Goal: Book appointment/travel/reservation

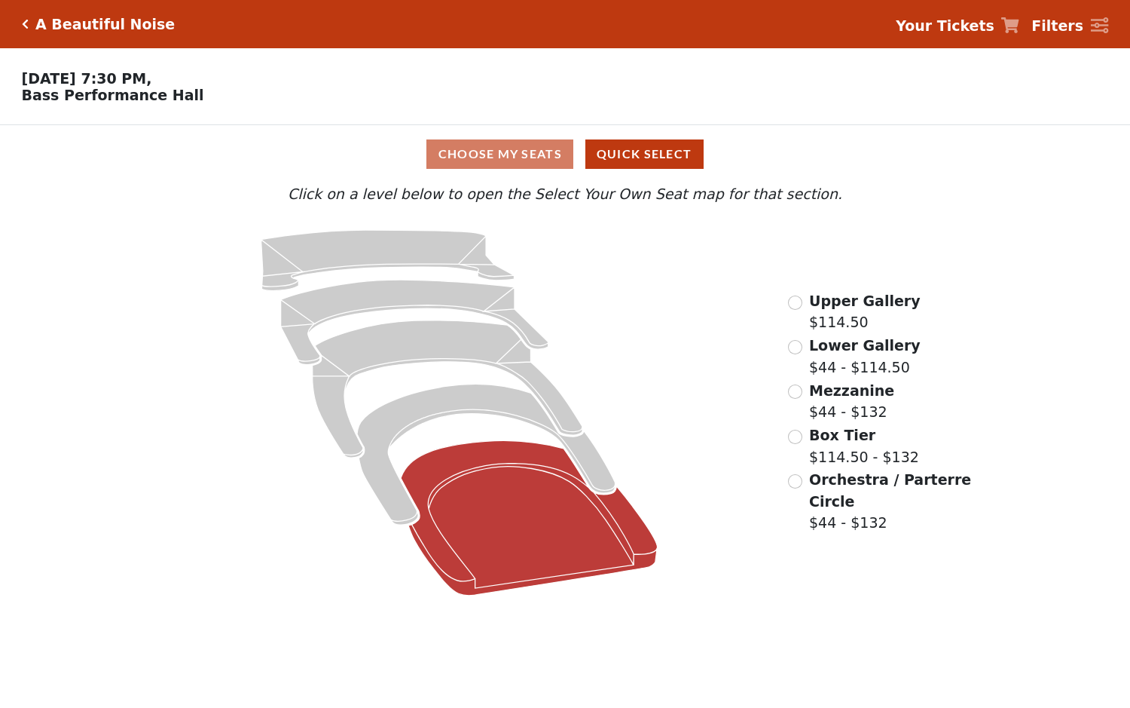
click at [487, 515] on icon at bounding box center [529, 518] width 257 height 154
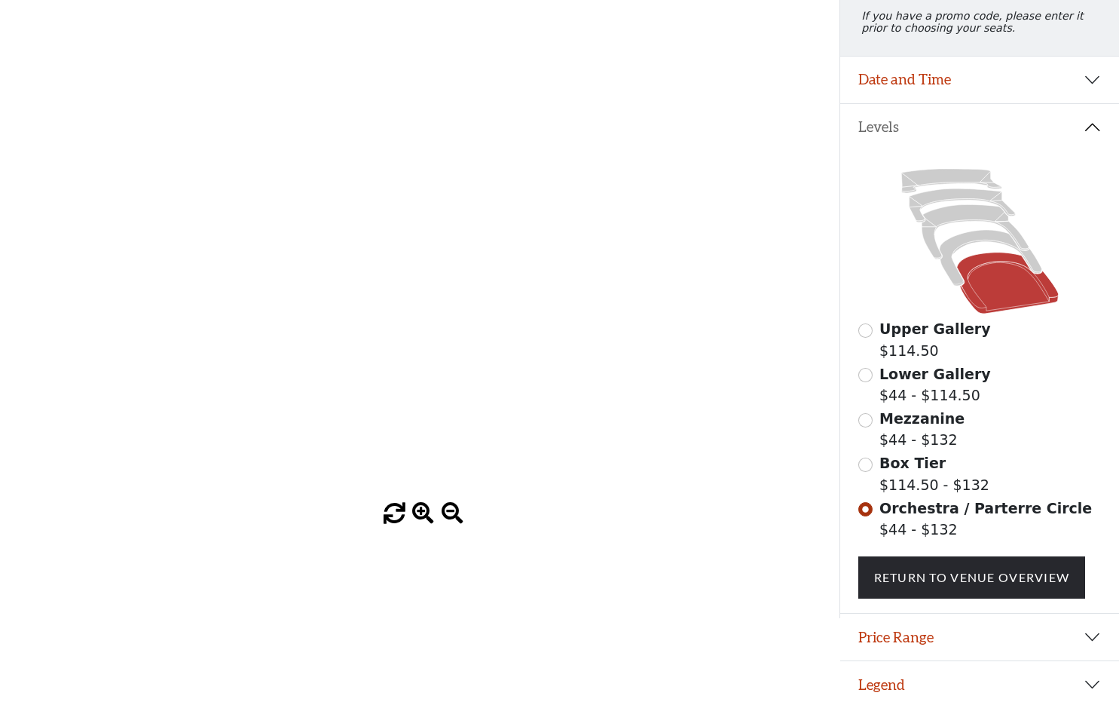
scroll to position [225, 0]
click at [863, 414] on input "radio" at bounding box center [865, 420] width 14 height 14
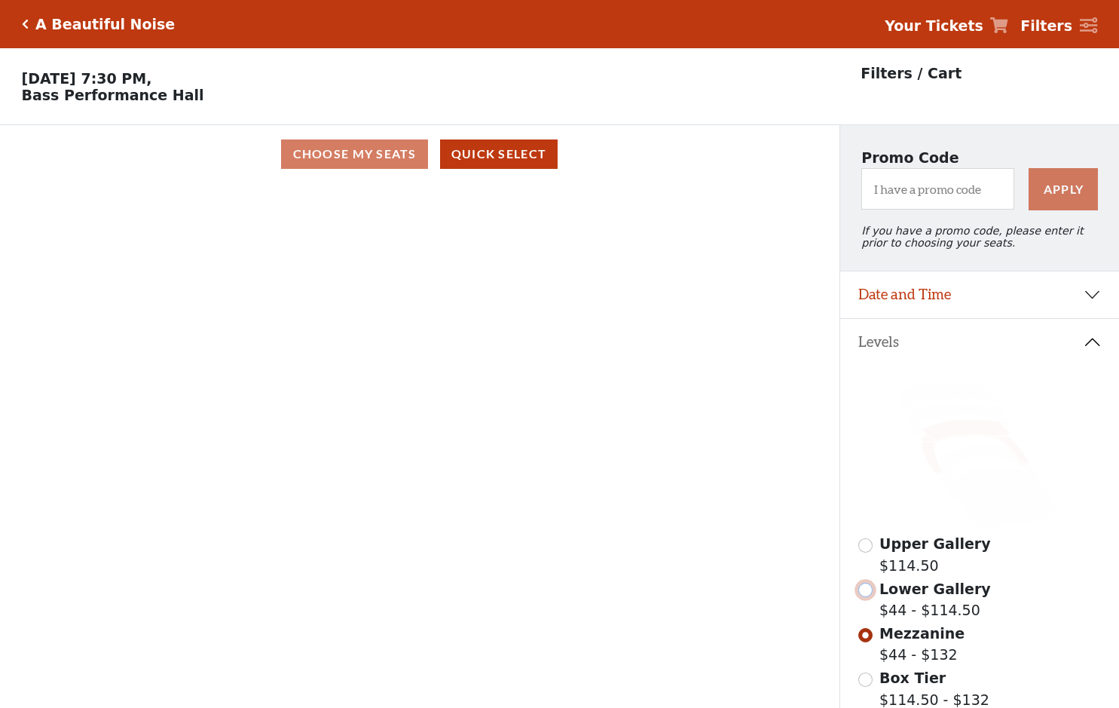
click at [865, 597] on input "radio" at bounding box center [865, 589] width 14 height 14
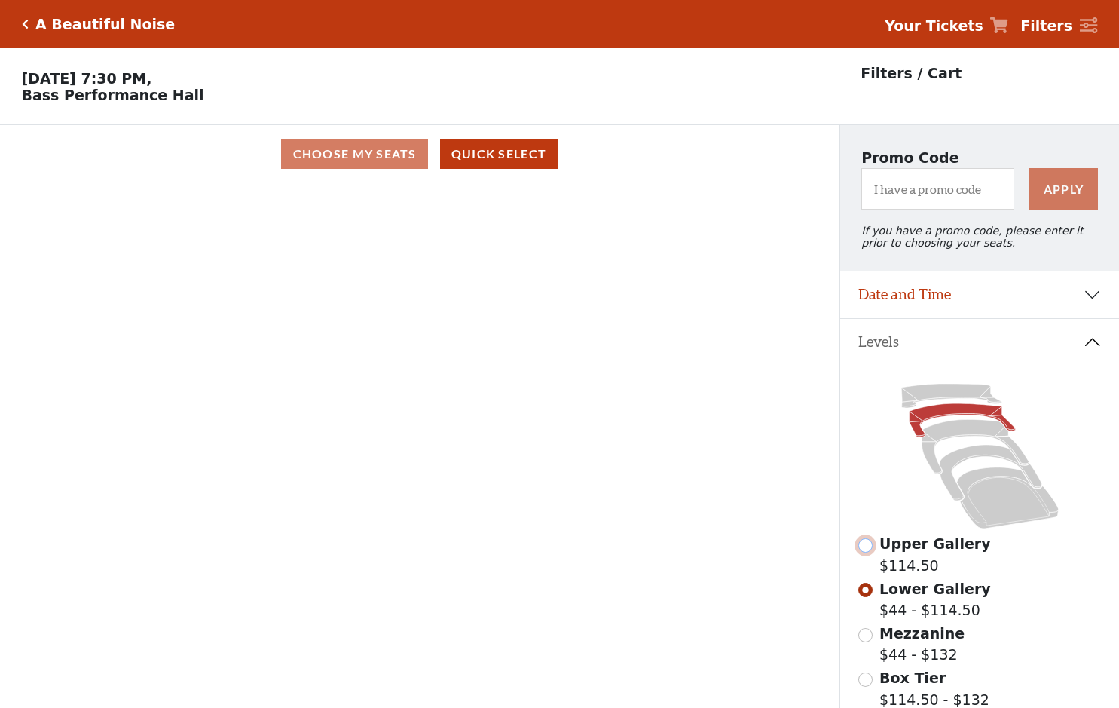
click at [866, 552] on input "radio" at bounding box center [865, 545] width 14 height 14
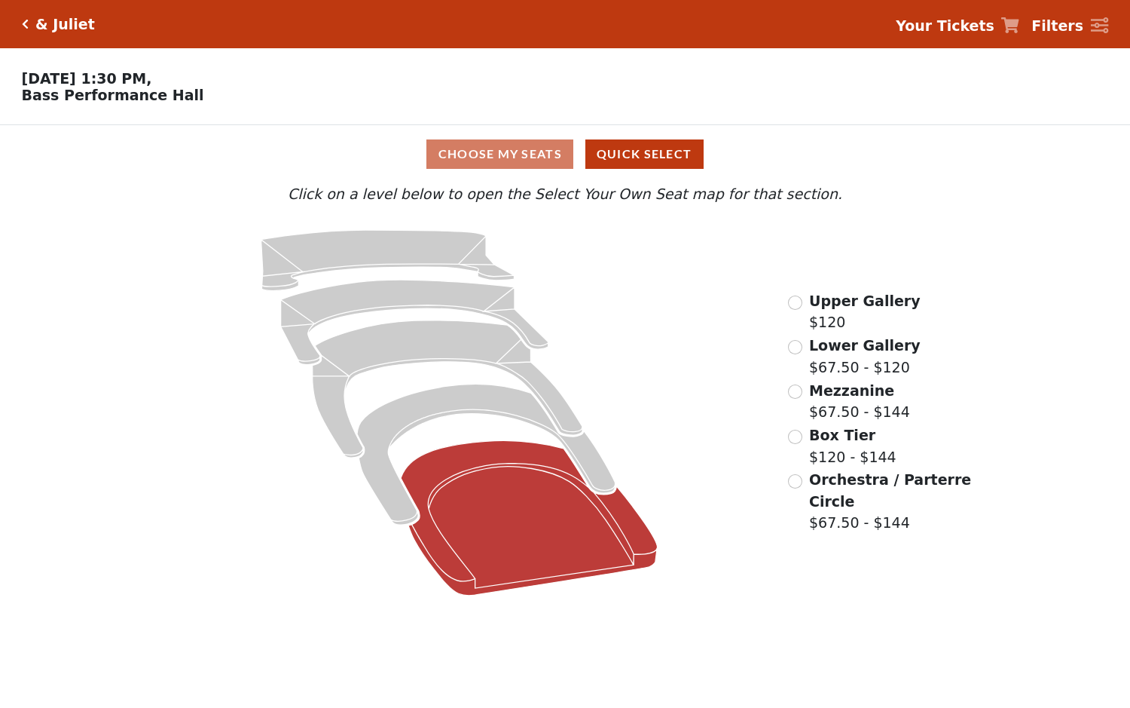
click at [506, 562] on icon at bounding box center [529, 518] width 257 height 154
